Goal: Information Seeking & Learning: Learn about a topic

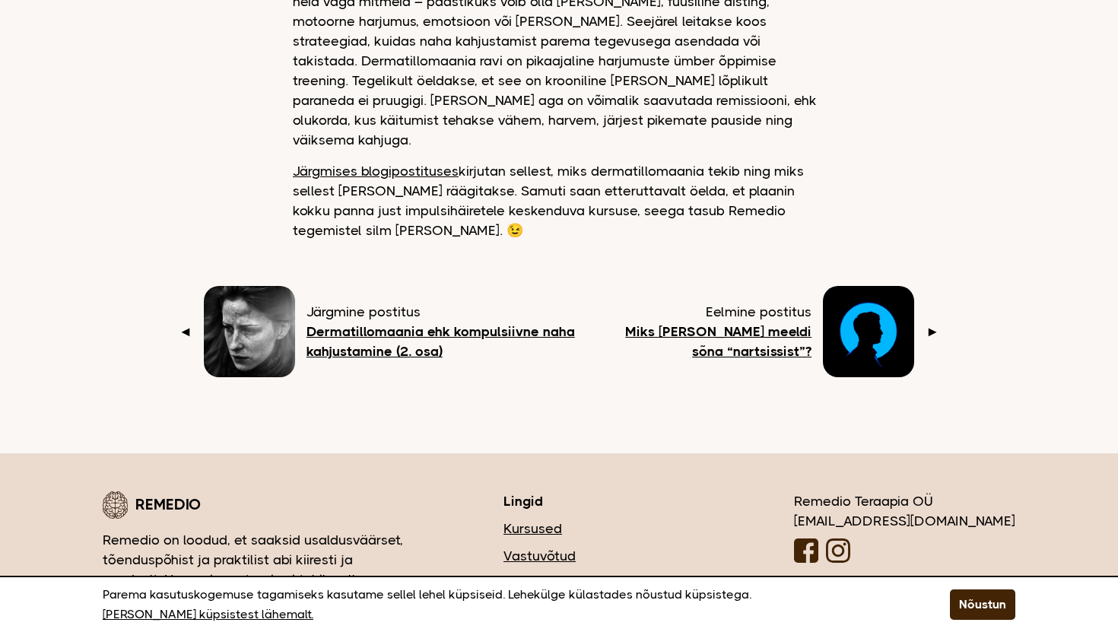
scroll to position [2066, 0]
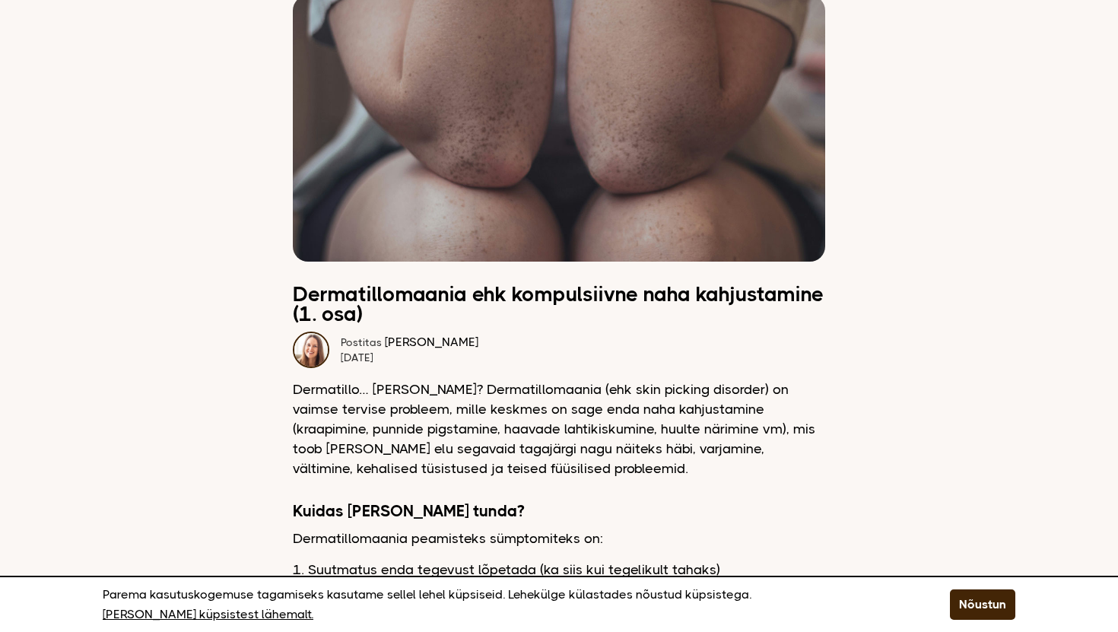
scroll to position [194, 0]
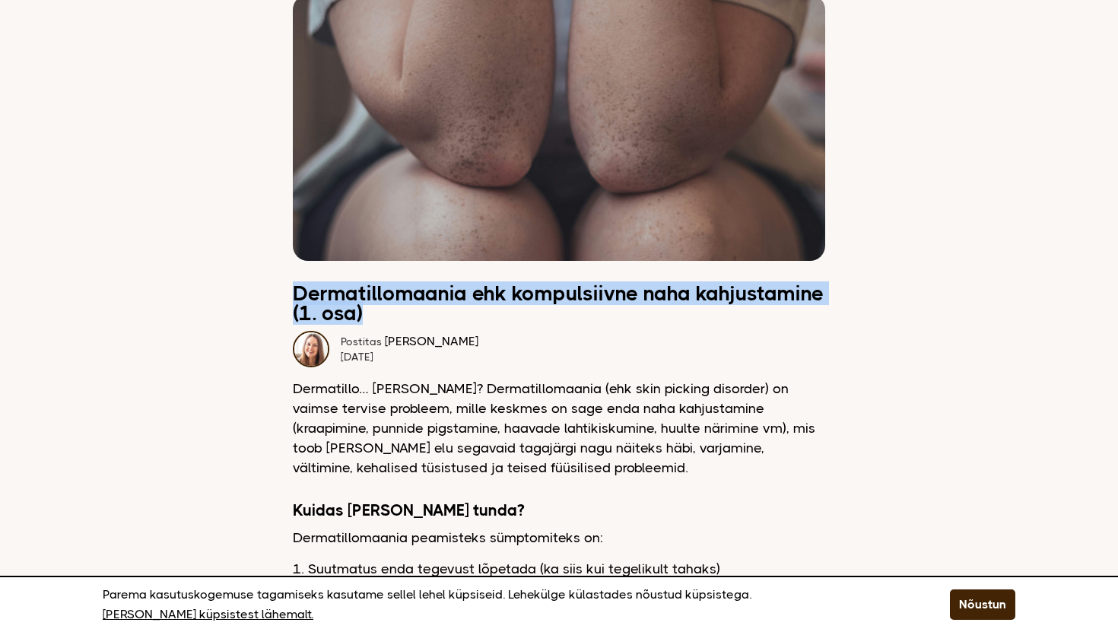
drag, startPoint x: 292, startPoint y: 288, endPoint x: 860, endPoint y: 308, distance: 568.2
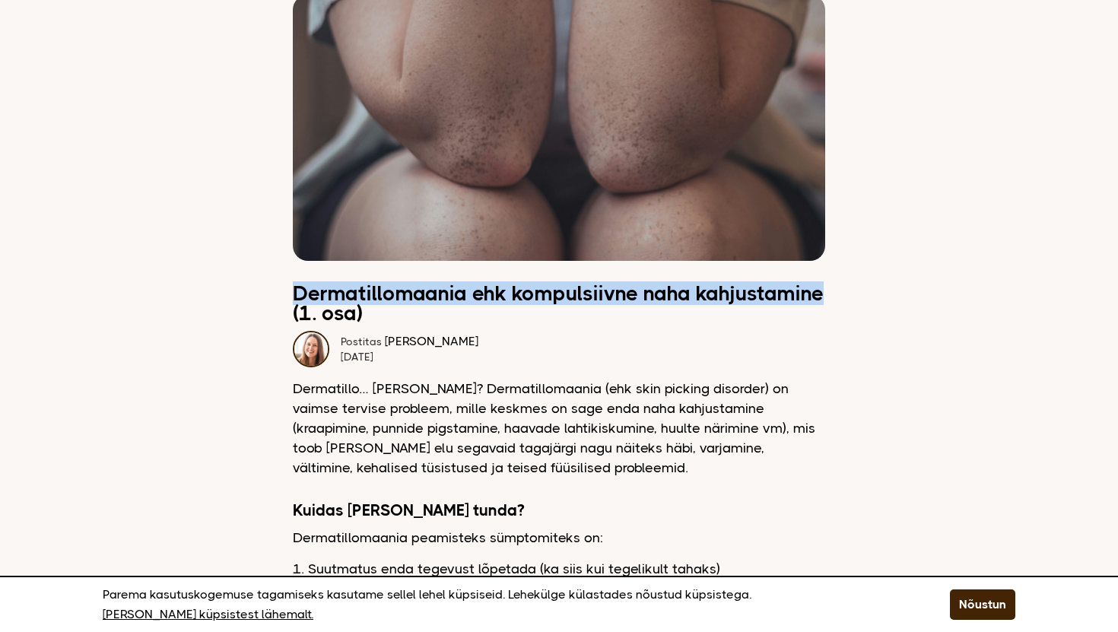
drag, startPoint x: 832, startPoint y: 294, endPoint x: 347, endPoint y: 281, distance: 485.2
copy h2 "Dermatillomaania ehk kompulsiivne naha kahjustamine"
